Goal: Transaction & Acquisition: Obtain resource

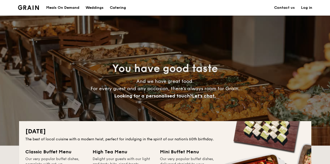
click at [117, 10] on h1 "Catering" at bounding box center [118, 8] width 16 height 16
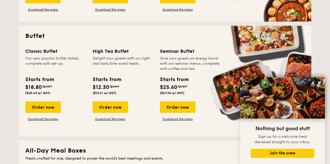
scroll to position [208, 0]
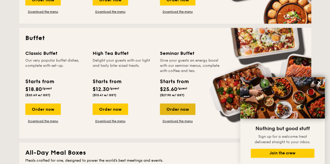
click at [181, 108] on div "Order now" at bounding box center [177, 109] width 35 height 11
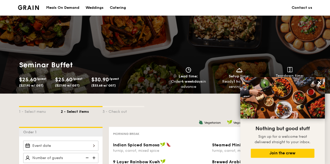
scroll to position [52, 0]
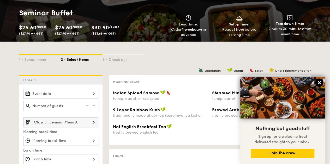
click at [320, 82] on icon at bounding box center [318, 82] width 5 height 5
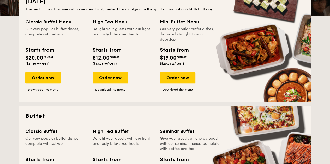
scroll to position [182, 0]
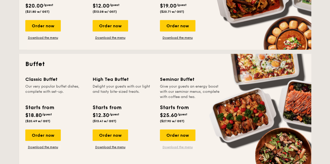
click at [181, 147] on link "Download the menu" at bounding box center [177, 147] width 35 height 4
